Goal: Task Accomplishment & Management: Use online tool/utility

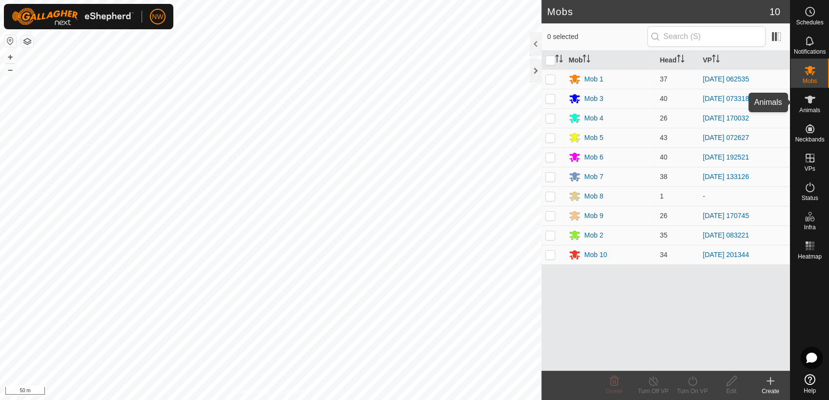
click at [814, 101] on icon at bounding box center [810, 100] width 12 height 12
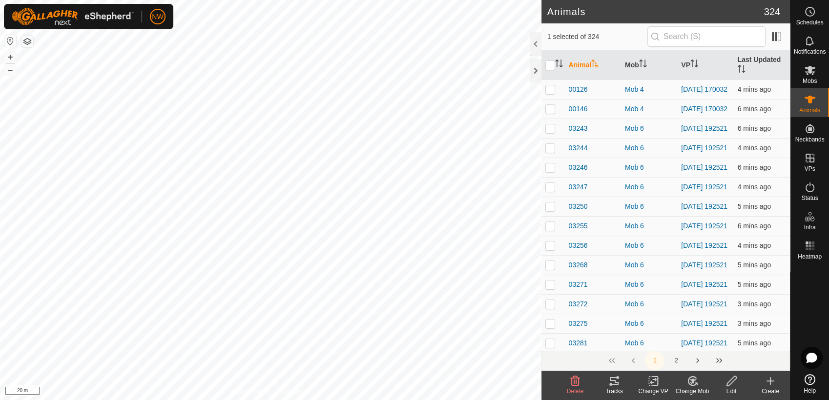
click at [694, 381] on icon at bounding box center [693, 381] width 7 height 5
click at [707, 338] on link "Choose Mob..." at bounding box center [721, 340] width 97 height 20
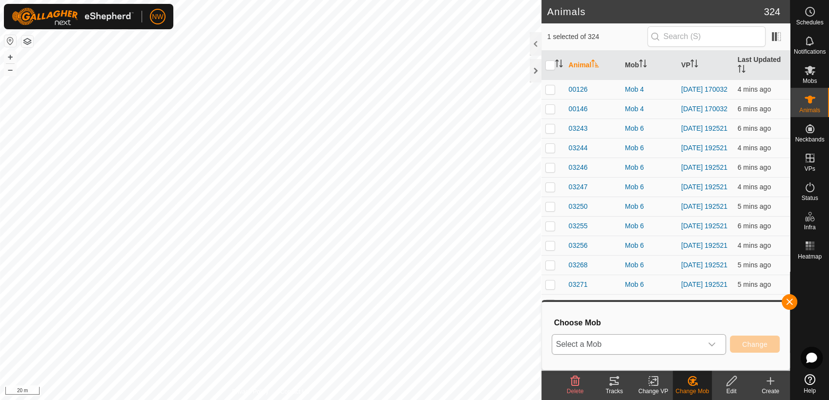
click at [713, 342] on icon "dropdown trigger" at bounding box center [712, 345] width 8 height 8
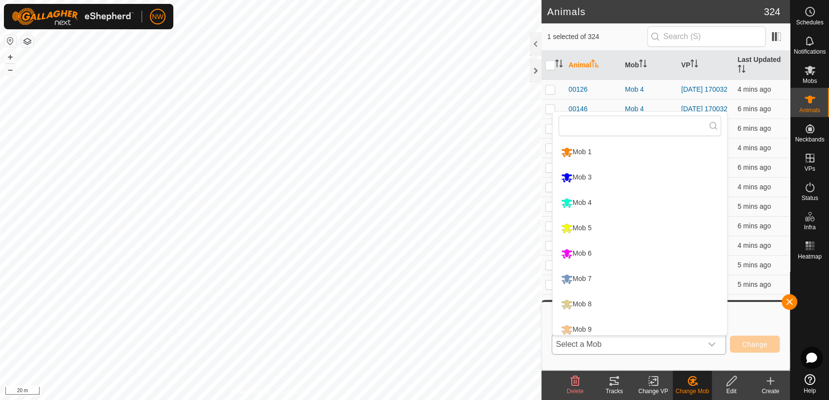
scroll to position [7, 0]
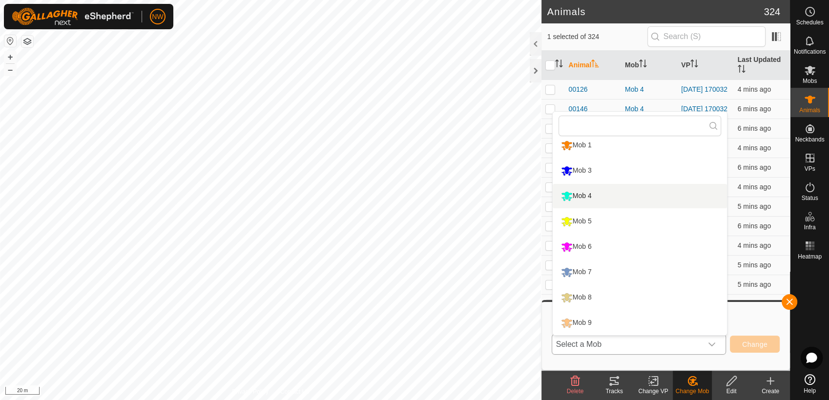
click at [581, 191] on li "Mob 4" at bounding box center [640, 196] width 174 height 24
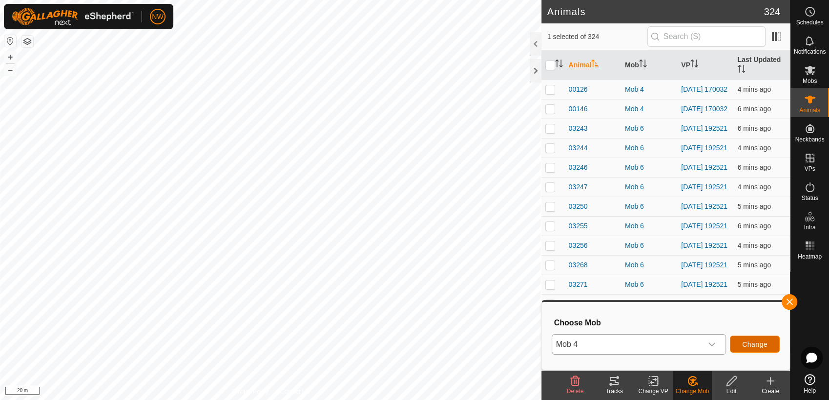
click at [749, 344] on span "Change" at bounding box center [754, 345] width 25 height 8
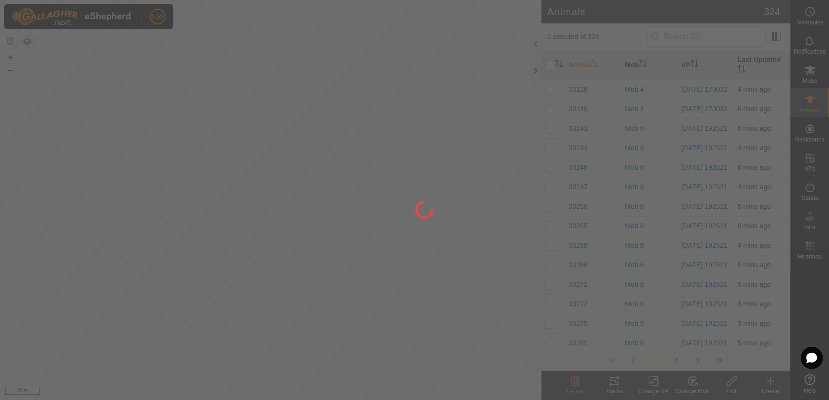
checkbox input "false"
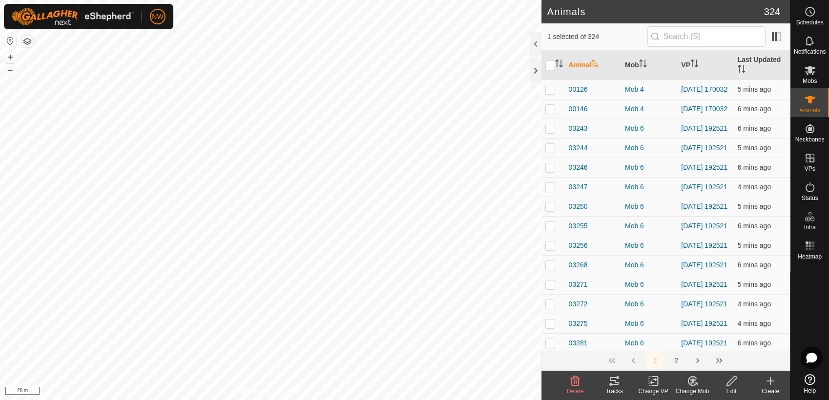
click at [694, 381] on icon at bounding box center [693, 381] width 7 height 5
click at [709, 337] on link "Choose Mob..." at bounding box center [721, 340] width 97 height 20
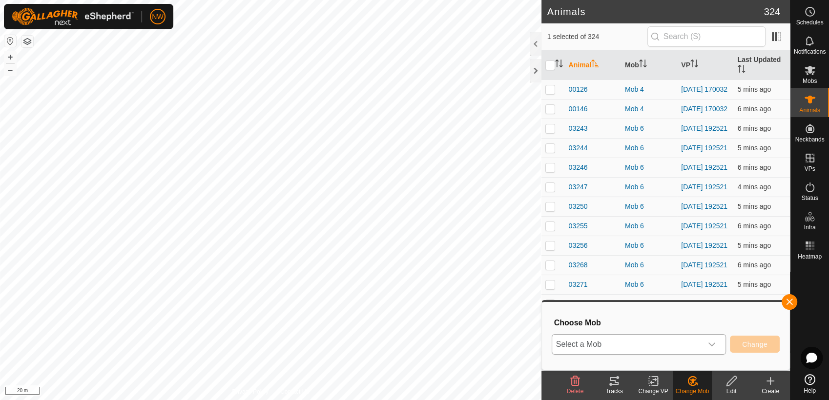
click at [715, 343] on icon "dropdown trigger" at bounding box center [712, 345] width 8 height 8
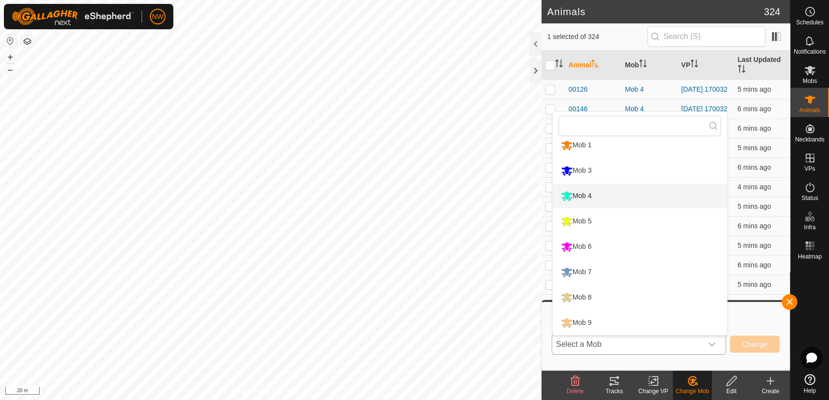
click at [578, 196] on li "Mob 4" at bounding box center [640, 196] width 174 height 24
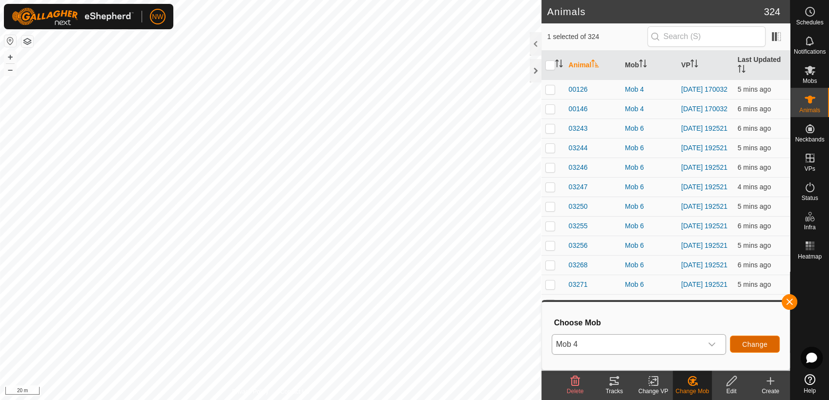
click at [756, 342] on span "Change" at bounding box center [754, 345] width 25 height 8
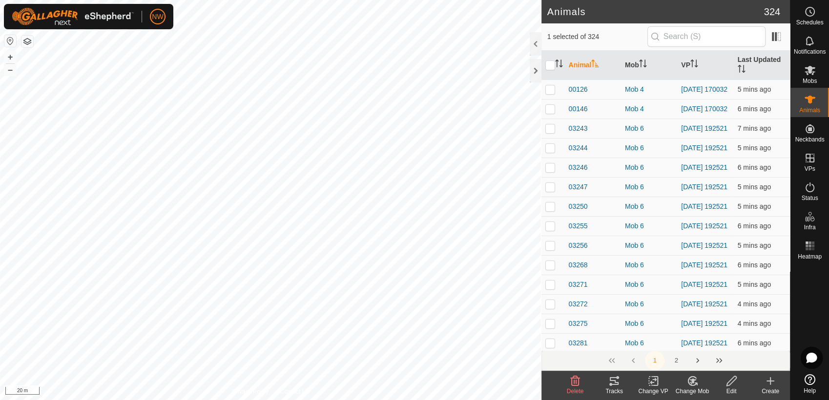
click at [694, 386] on icon at bounding box center [692, 381] width 8 height 9
click at [716, 337] on link "Choose Mob..." at bounding box center [721, 340] width 97 height 20
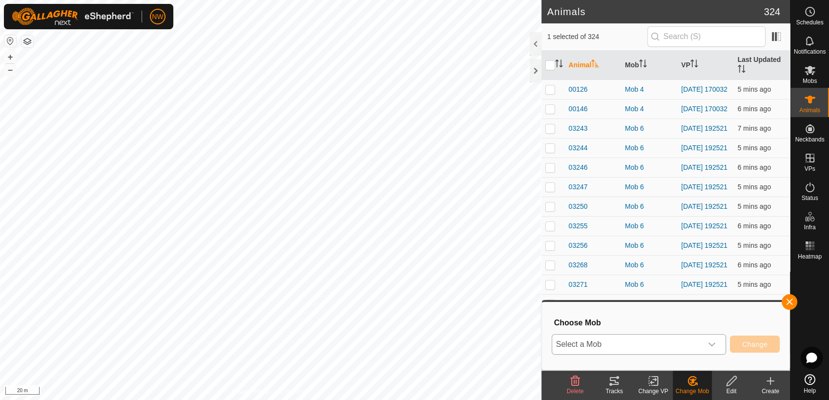
click at [713, 341] on icon "dropdown trigger" at bounding box center [712, 345] width 8 height 8
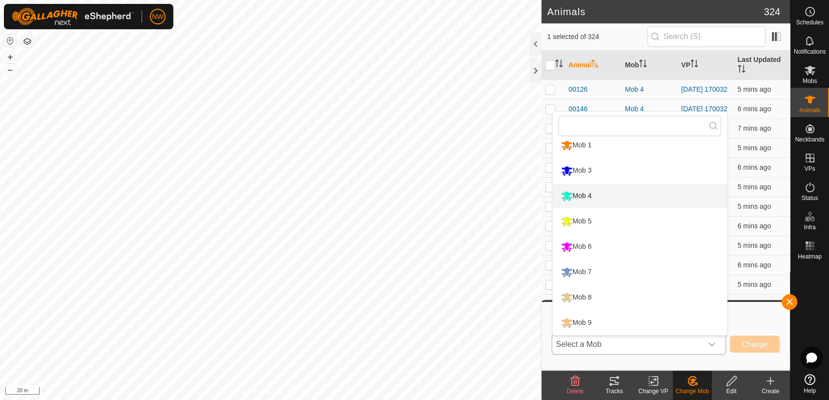
click at [580, 194] on li "Mob 4" at bounding box center [640, 196] width 174 height 24
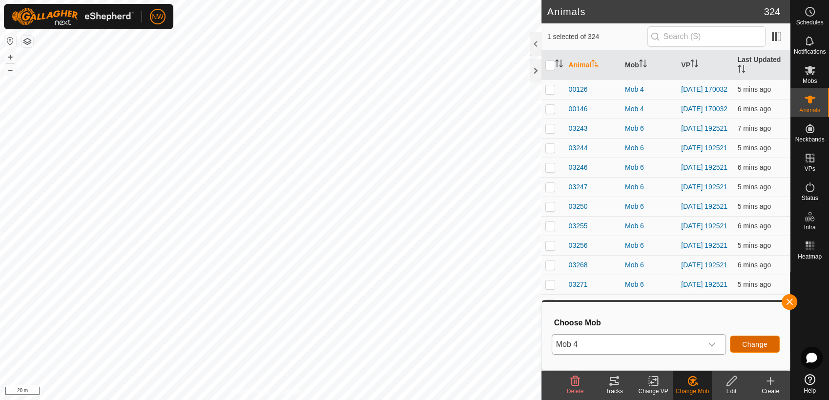
click at [753, 343] on span "Change" at bounding box center [754, 345] width 25 height 8
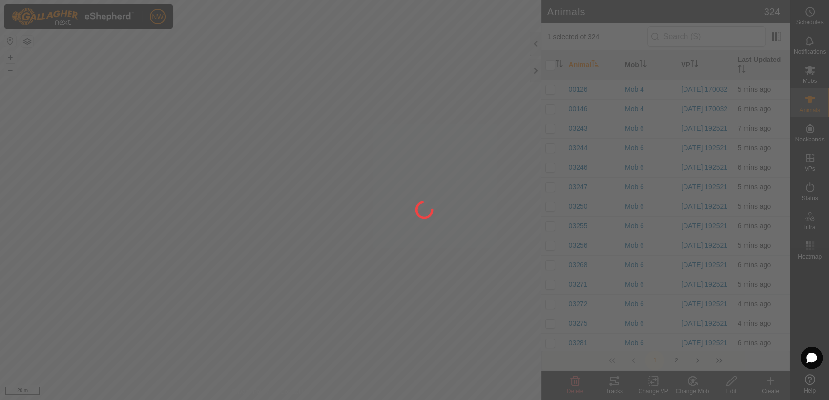
checkbox input "false"
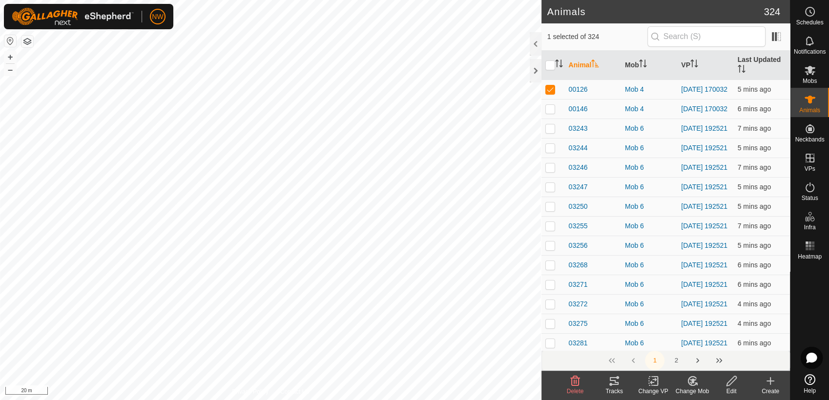
click at [694, 383] on icon at bounding box center [693, 382] width 12 height 12
click at [716, 337] on link "Choose Mob..." at bounding box center [721, 340] width 97 height 20
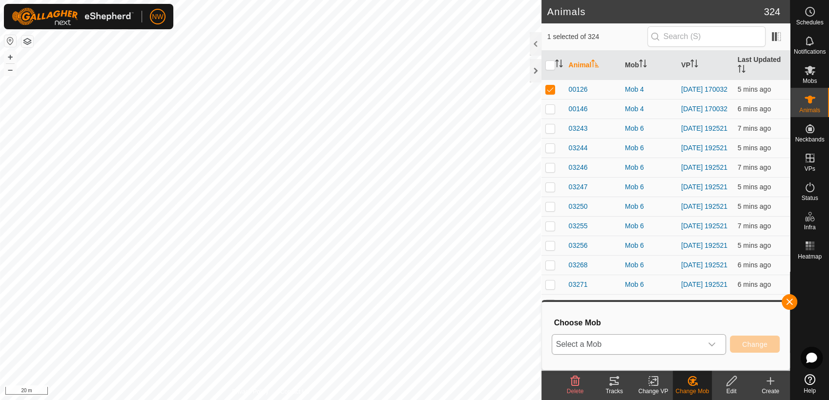
click at [713, 342] on icon "dropdown trigger" at bounding box center [712, 345] width 8 height 8
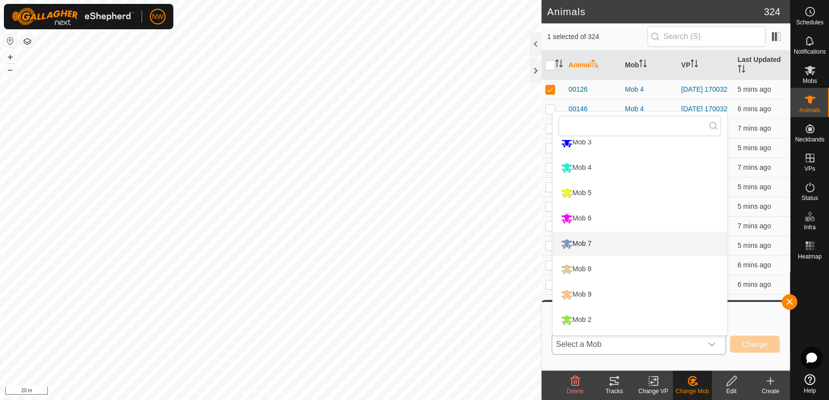
scroll to position [57, 0]
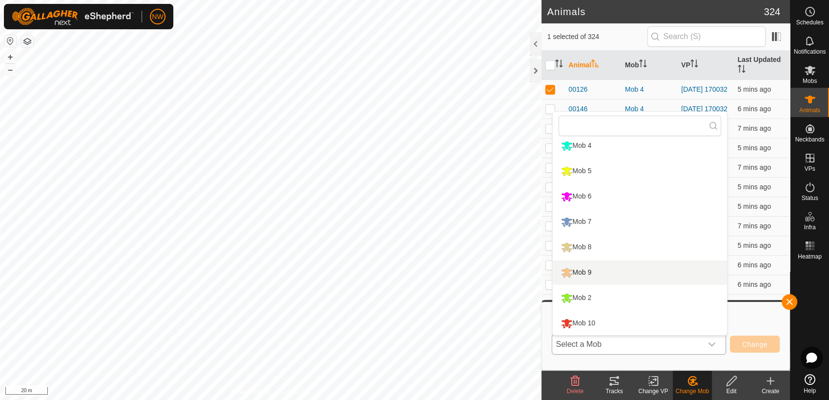
click at [581, 271] on li "Mob 9" at bounding box center [640, 273] width 174 height 24
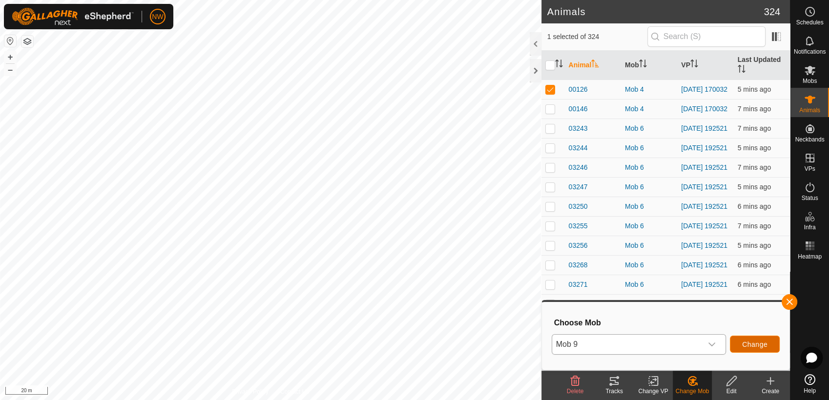
click at [757, 343] on span "Change" at bounding box center [754, 345] width 25 height 8
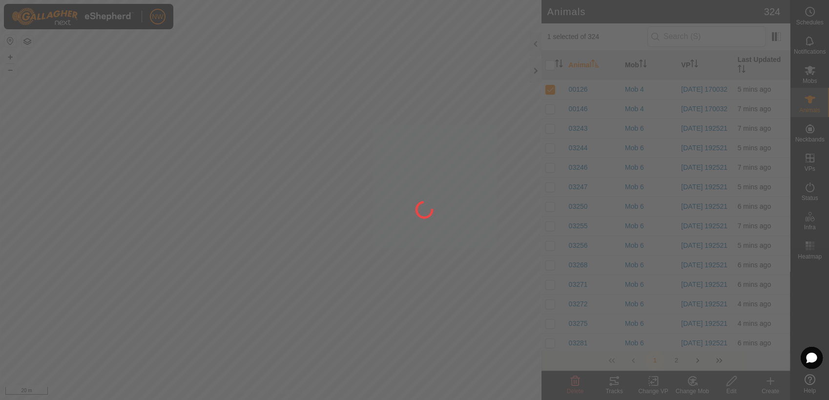
checkbox input "false"
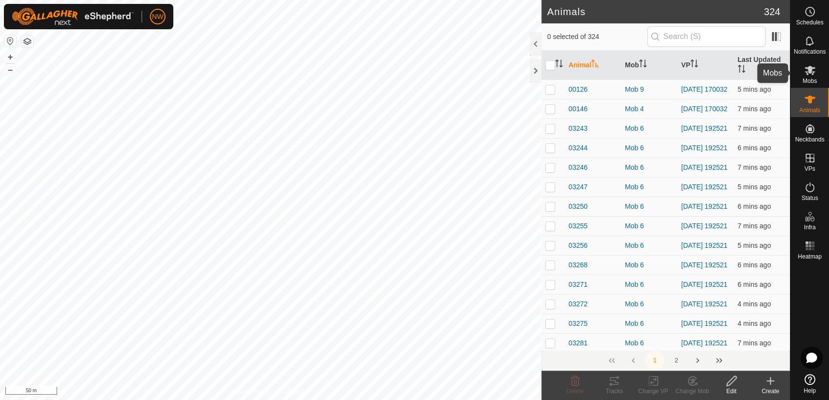
click at [812, 70] on icon at bounding box center [810, 70] width 12 height 12
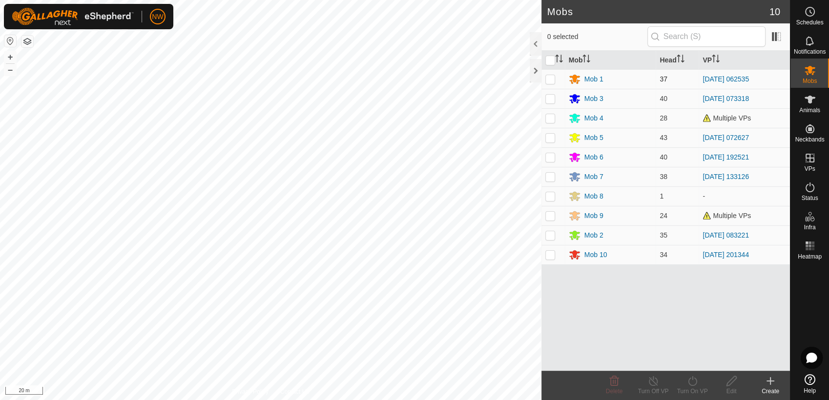
click at [551, 80] on p-checkbox at bounding box center [551, 79] width 10 height 8
checkbox input "true"
click at [693, 381] on icon at bounding box center [693, 382] width 12 height 12
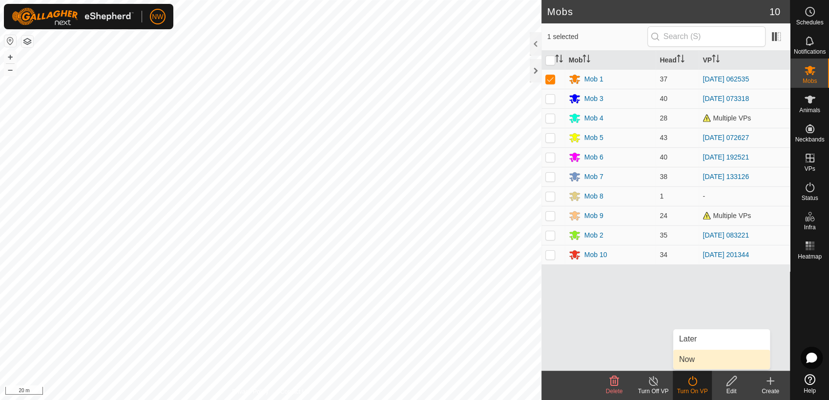
click at [694, 360] on link "Now" at bounding box center [721, 360] width 97 height 20
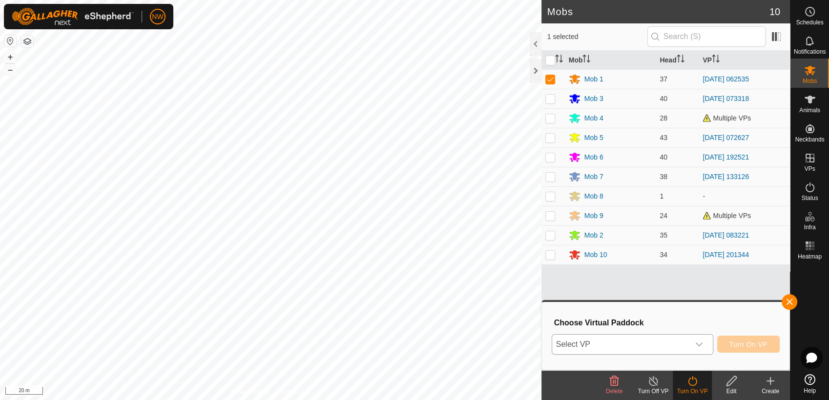
click at [702, 341] on icon "dropdown trigger" at bounding box center [699, 345] width 8 height 8
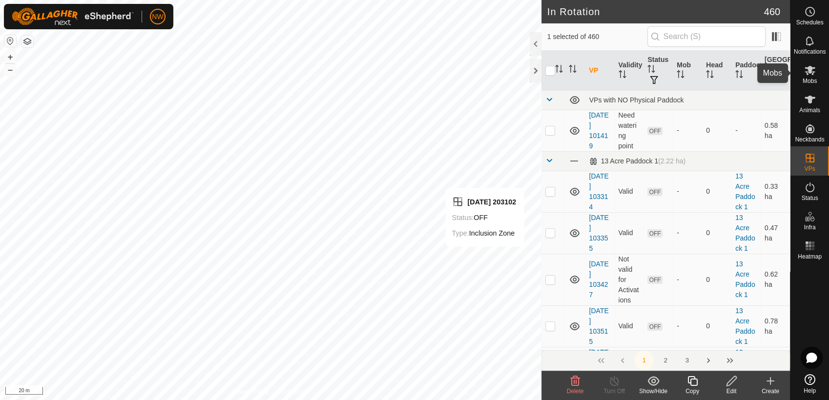
click at [812, 78] on span "Mobs" at bounding box center [810, 81] width 14 height 6
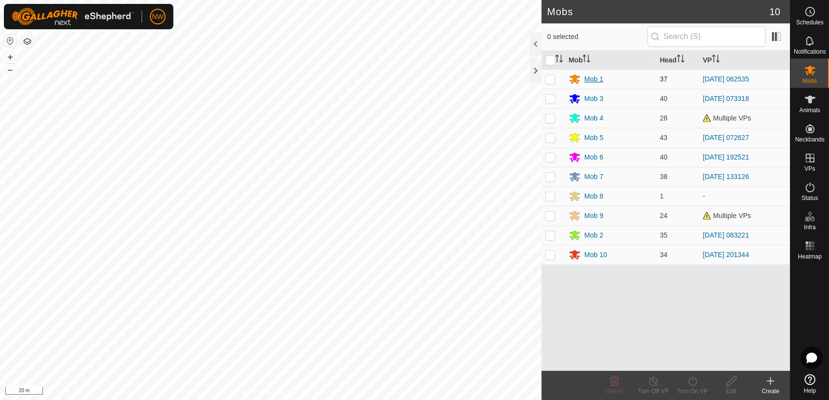
click at [596, 79] on div "Mob 1" at bounding box center [594, 79] width 19 height 10
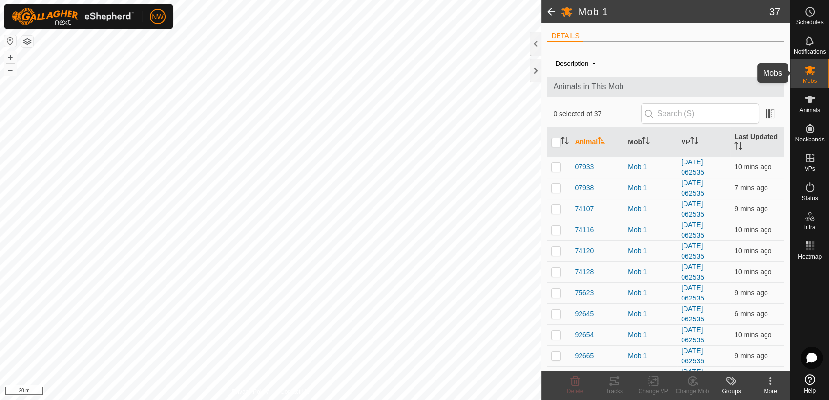
click at [811, 70] on icon at bounding box center [810, 70] width 11 height 9
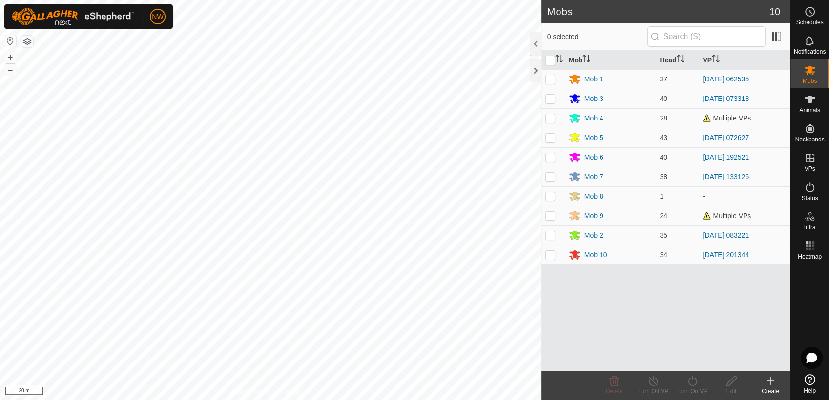
click at [550, 80] on p-checkbox at bounding box center [551, 79] width 10 height 8
checkbox input "true"
click at [695, 384] on icon at bounding box center [693, 382] width 12 height 12
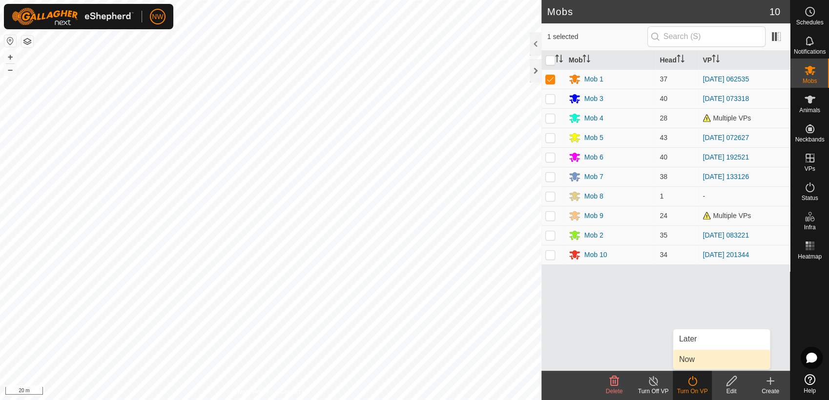
click at [695, 360] on link "Now" at bounding box center [721, 360] width 97 height 20
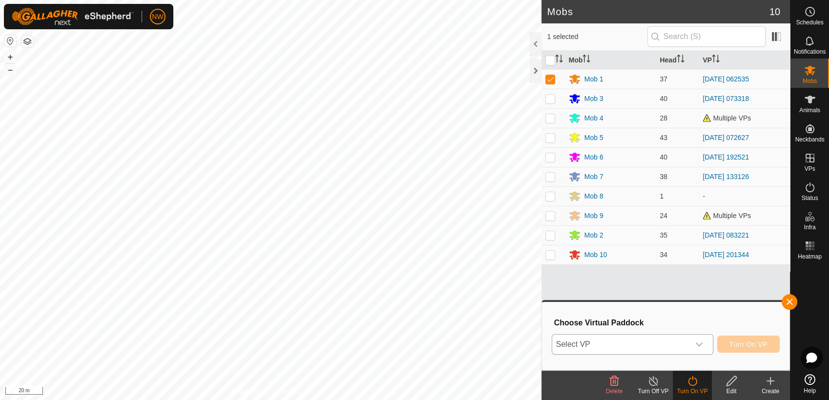
click at [702, 342] on icon "dropdown trigger" at bounding box center [699, 345] width 8 height 8
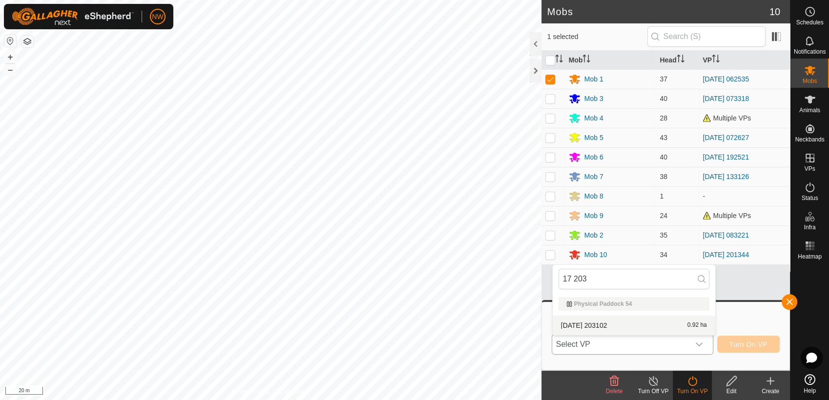
type input "17 203"
click at [611, 320] on li "[DATE] 203102 0.92 ha" at bounding box center [634, 326] width 163 height 20
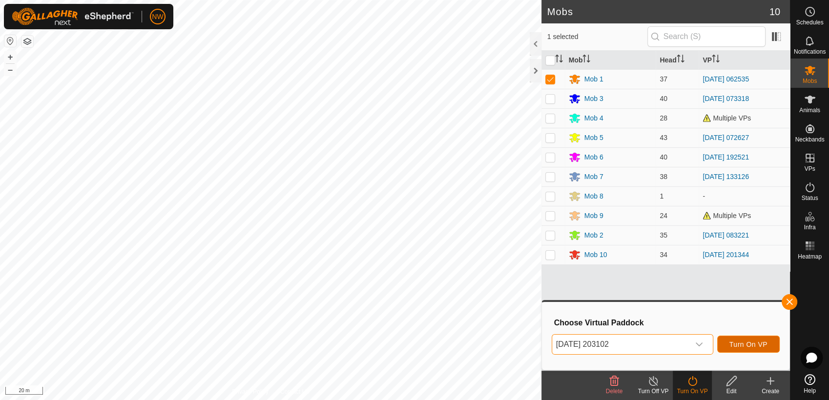
click at [738, 342] on span "Turn On VP" at bounding box center [749, 345] width 38 height 8
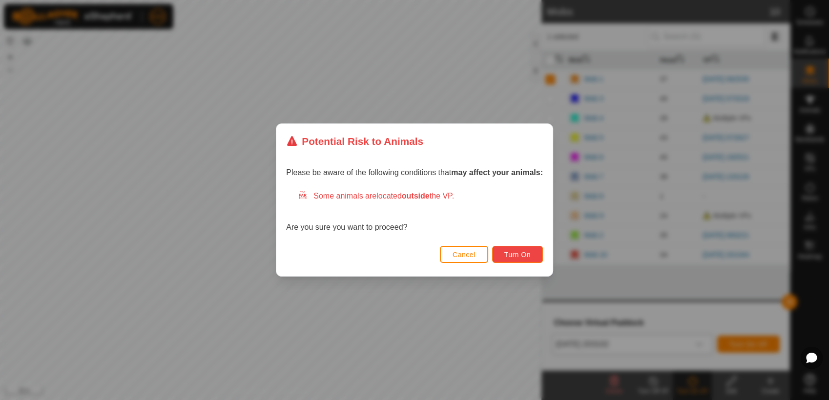
click at [527, 255] on span "Turn On" at bounding box center [518, 255] width 26 height 8
